Goal: Task Accomplishment & Management: Manage account settings

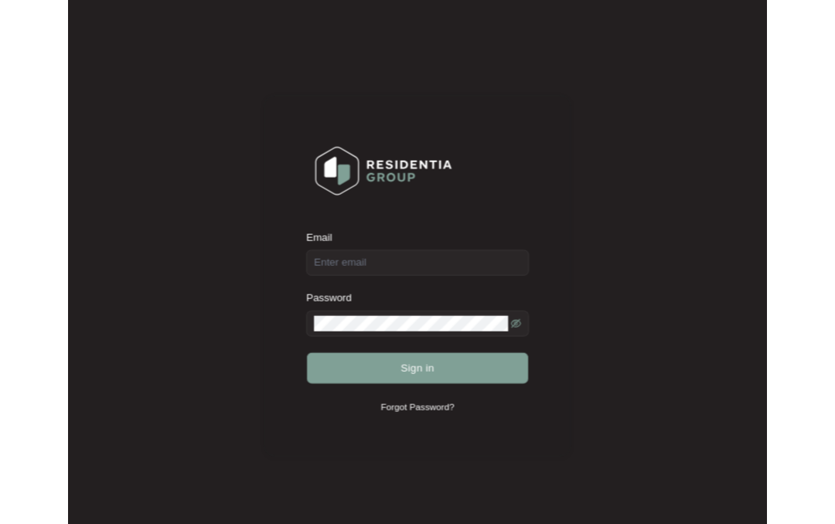
scroll to position [94, 0]
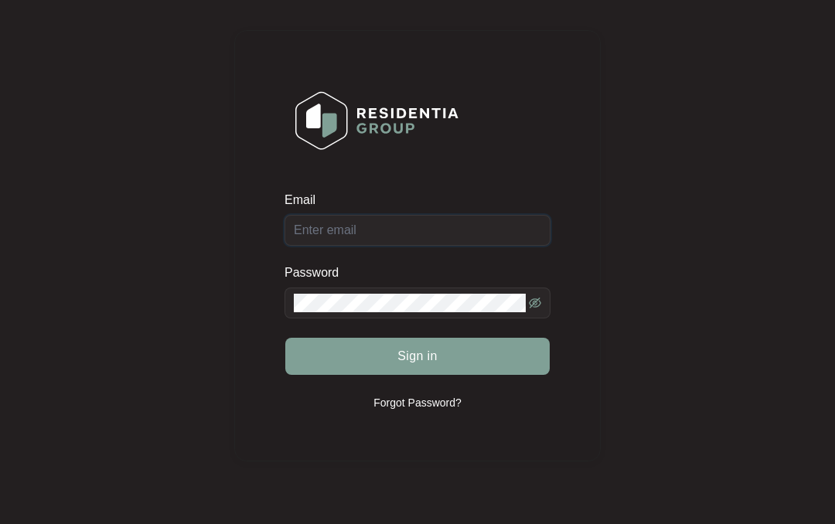
click at [455, 215] on input "Email" at bounding box center [418, 230] width 266 height 31
click at [414, 215] on input "Email" at bounding box center [418, 230] width 266 height 31
click at [454, 215] on input "Email" at bounding box center [418, 230] width 266 height 31
click at [453, 215] on input "Email" at bounding box center [418, 230] width 266 height 31
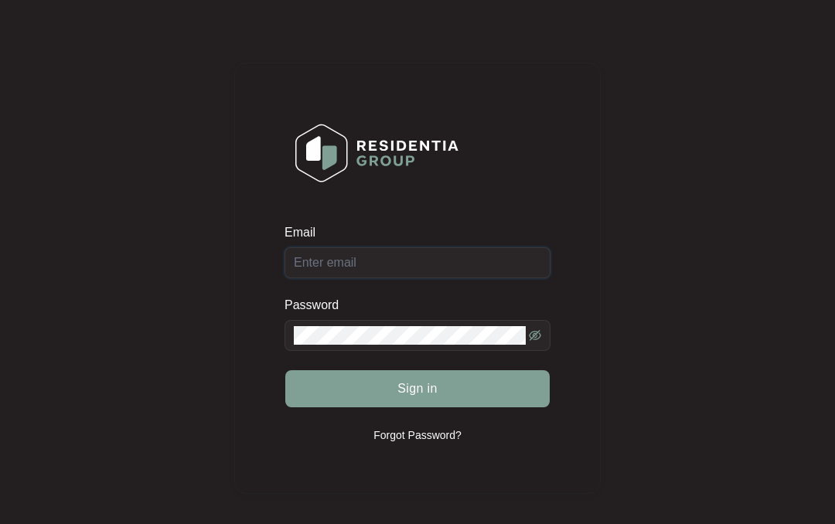
click at [441, 278] on input "Email" at bounding box center [418, 262] width 266 height 31
type input "[EMAIL_ADDRESS][DOMAIN_NAME]"
click at [536, 341] on icon "eye-invisible" at bounding box center [535, 335] width 12 height 11
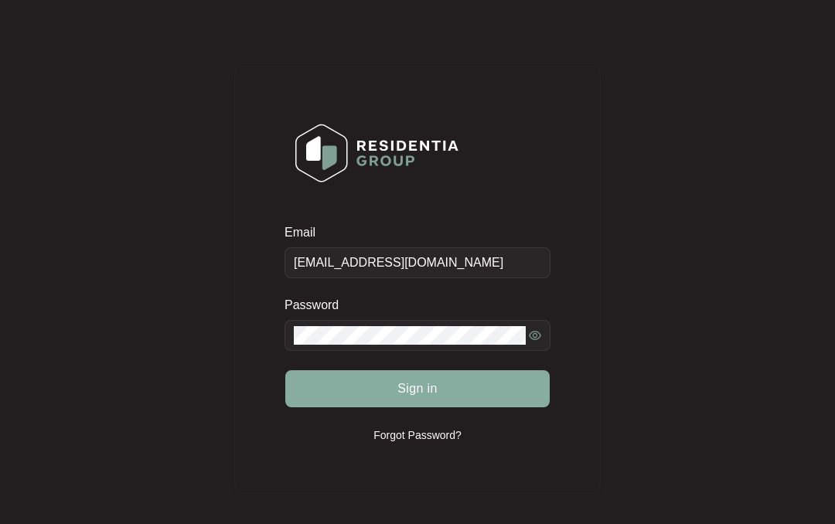
click at [486, 407] on button "Sign in" at bounding box center [417, 388] width 264 height 37
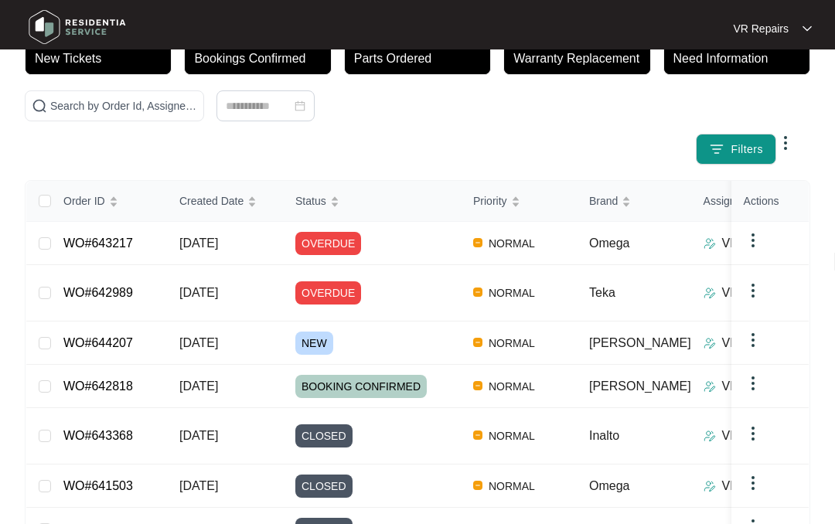
scroll to position [126, 0]
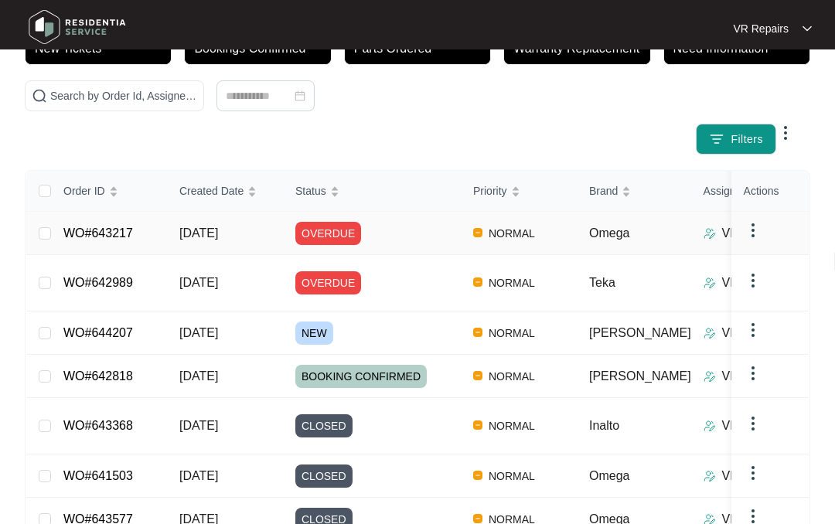
click at [125, 228] on link "WO#643217" at bounding box center [98, 233] width 70 height 13
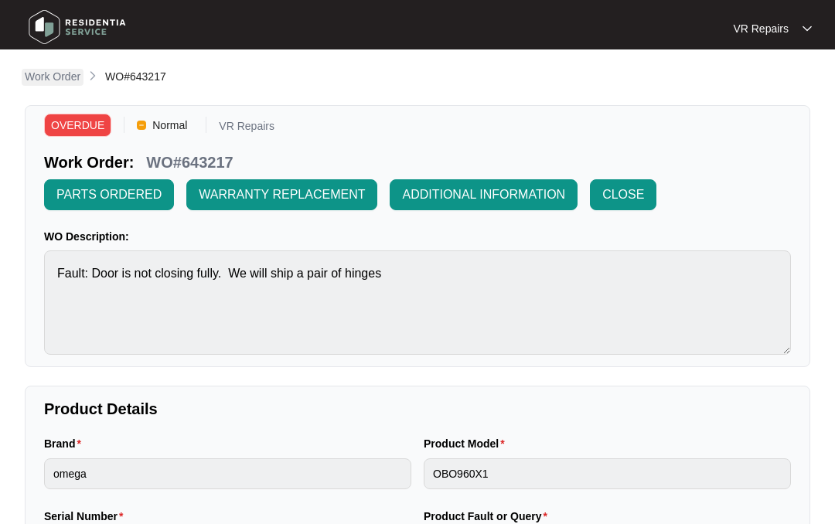
click at [59, 72] on p "Work Order" at bounding box center [53, 76] width 56 height 15
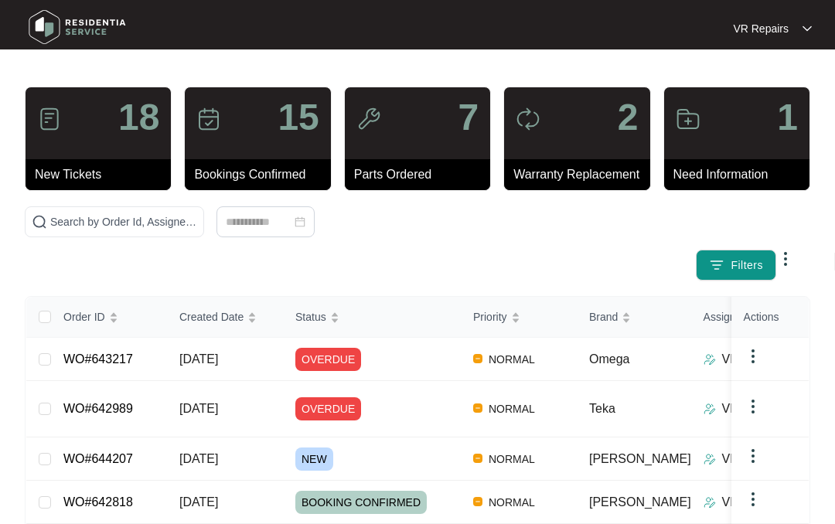
click at [130, 402] on link "WO#642989" at bounding box center [98, 408] width 70 height 13
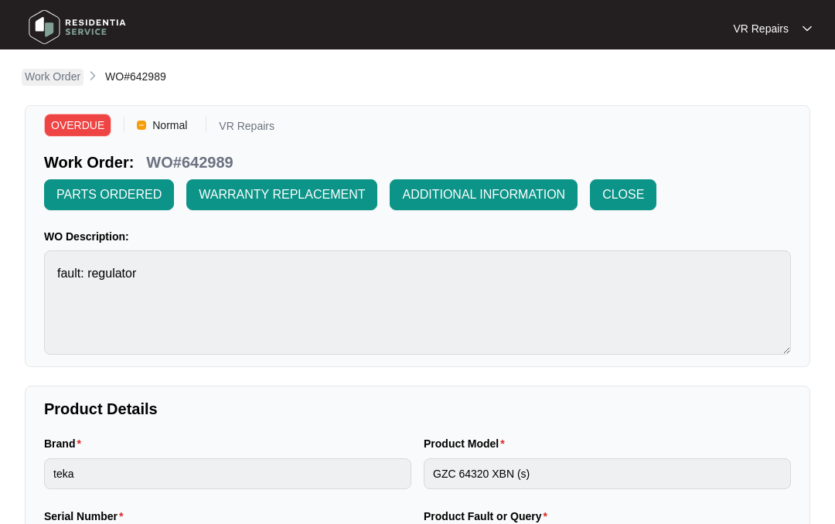
click at [54, 69] on p "Work Order" at bounding box center [53, 76] width 56 height 15
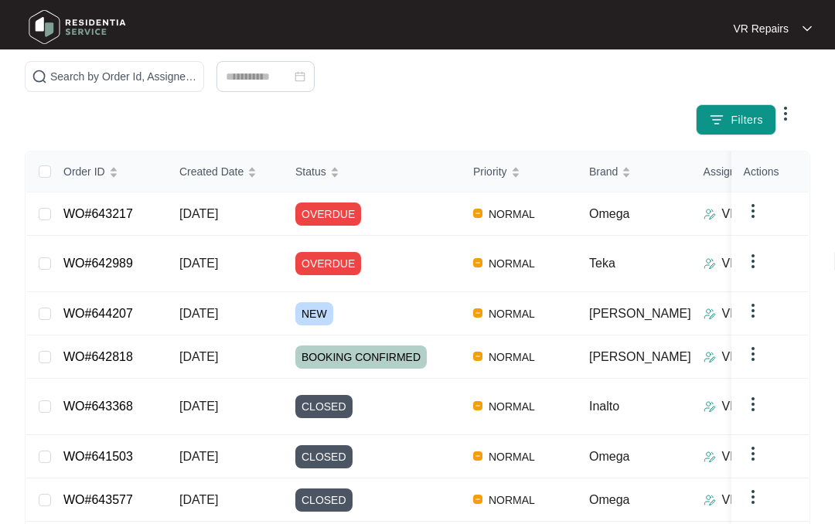
scroll to position [152, 0]
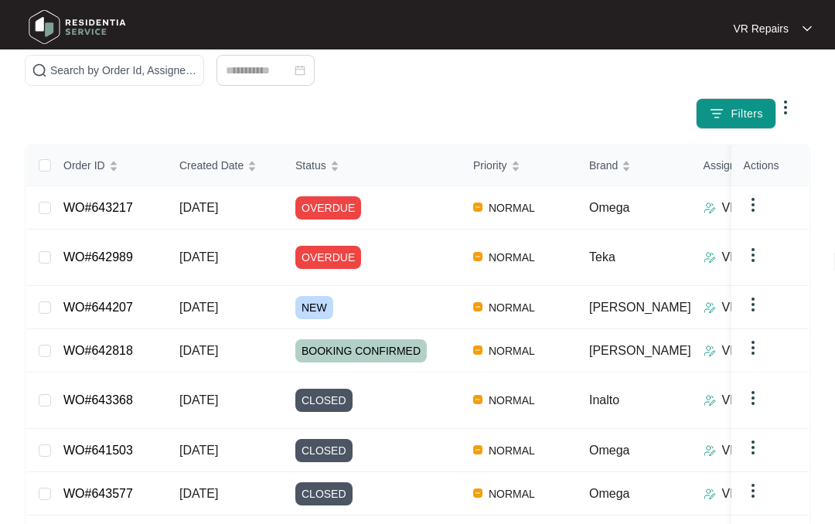
click at [133, 301] on link "WO#644207" at bounding box center [98, 307] width 70 height 13
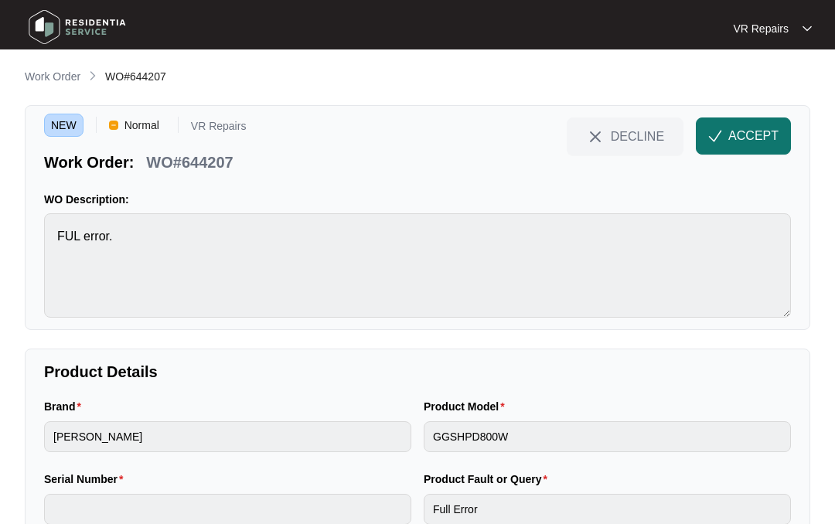
click at [730, 135] on span "ACCEPT" at bounding box center [753, 136] width 50 height 19
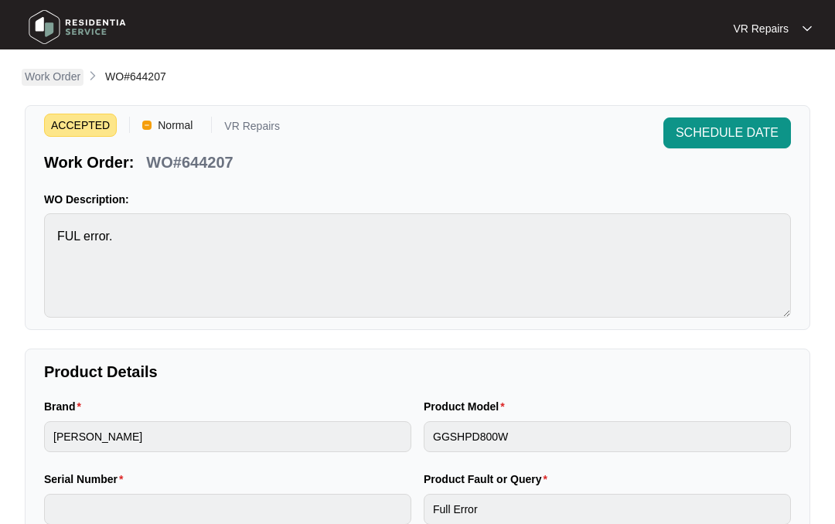
click at [43, 73] on p "Work Order" at bounding box center [53, 76] width 56 height 15
